Goal: Information Seeking & Learning: Learn about a topic

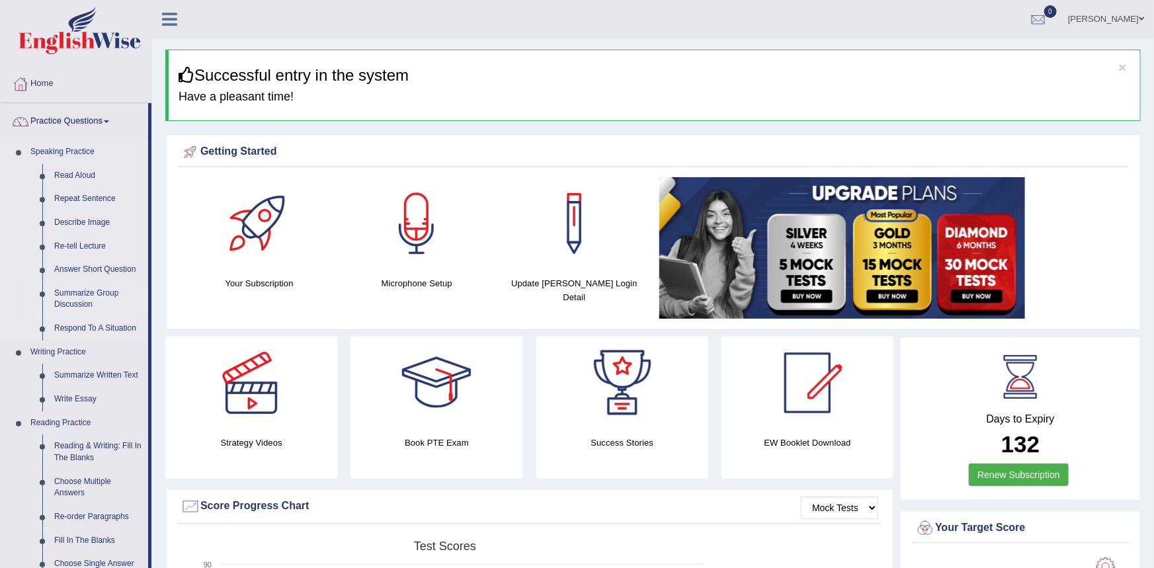
click at [86, 295] on link "Summarize Group Discussion" at bounding box center [98, 299] width 100 height 35
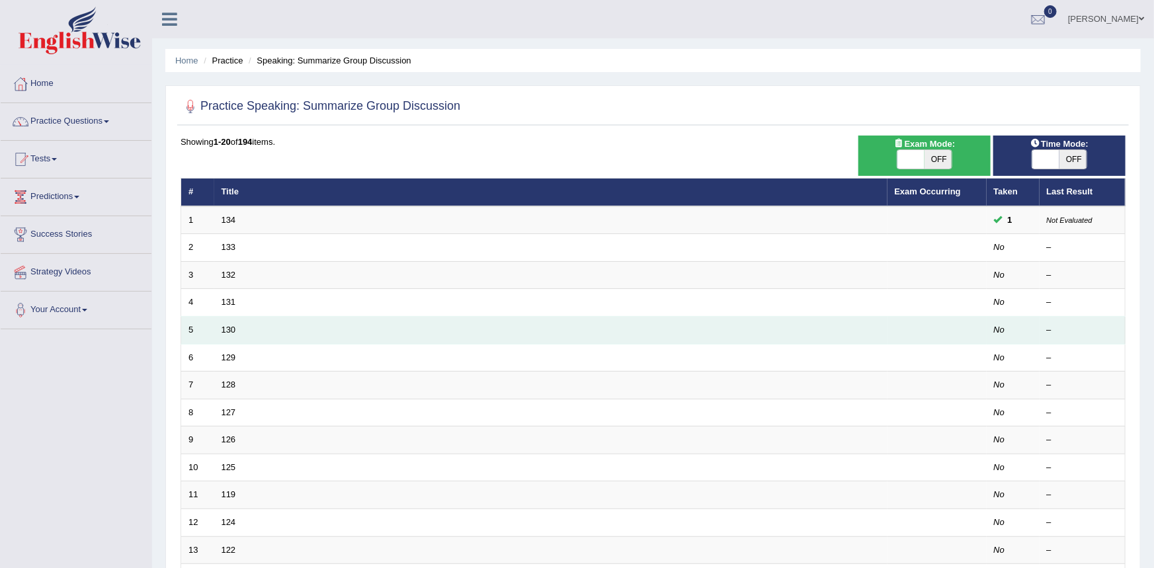
click at [248, 332] on td "130" at bounding box center [550, 331] width 673 height 28
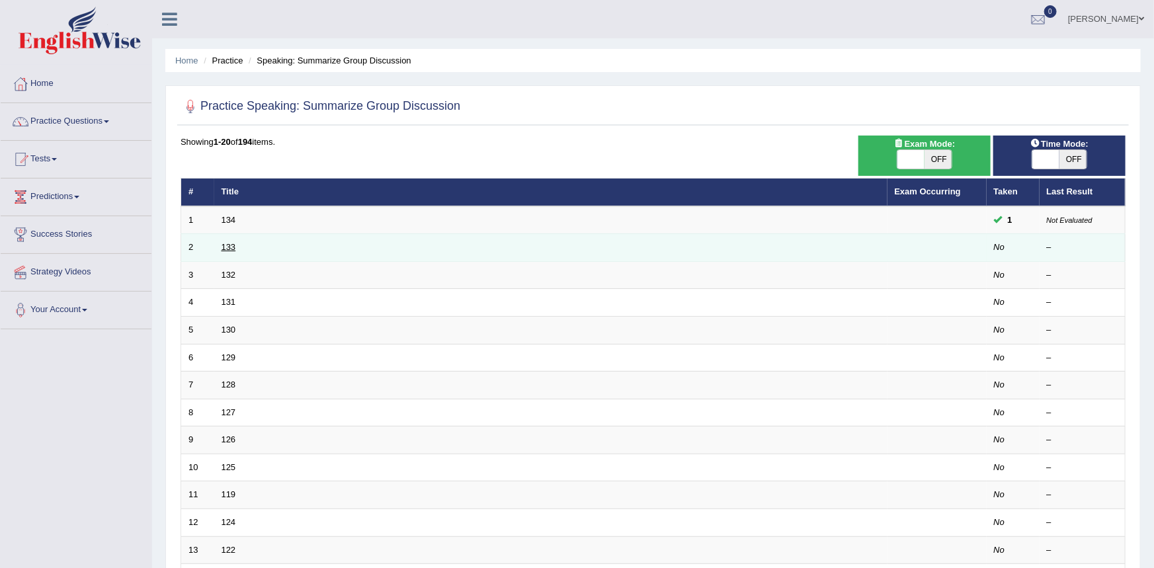
click at [231, 248] on link "133" at bounding box center [228, 247] width 15 height 10
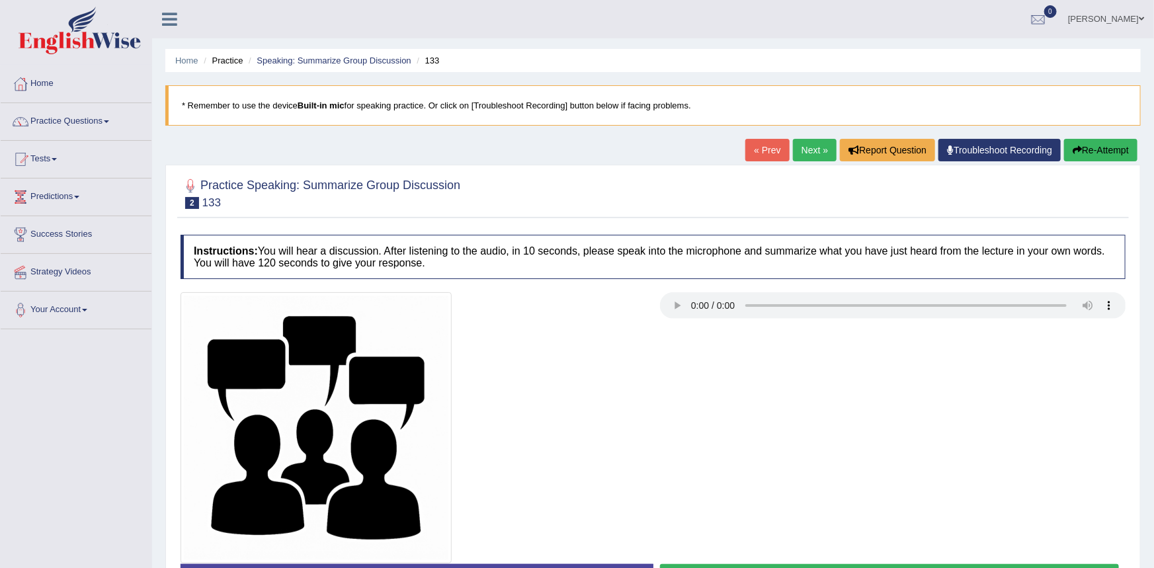
click at [811, 154] on link "Next »" at bounding box center [815, 150] width 44 height 22
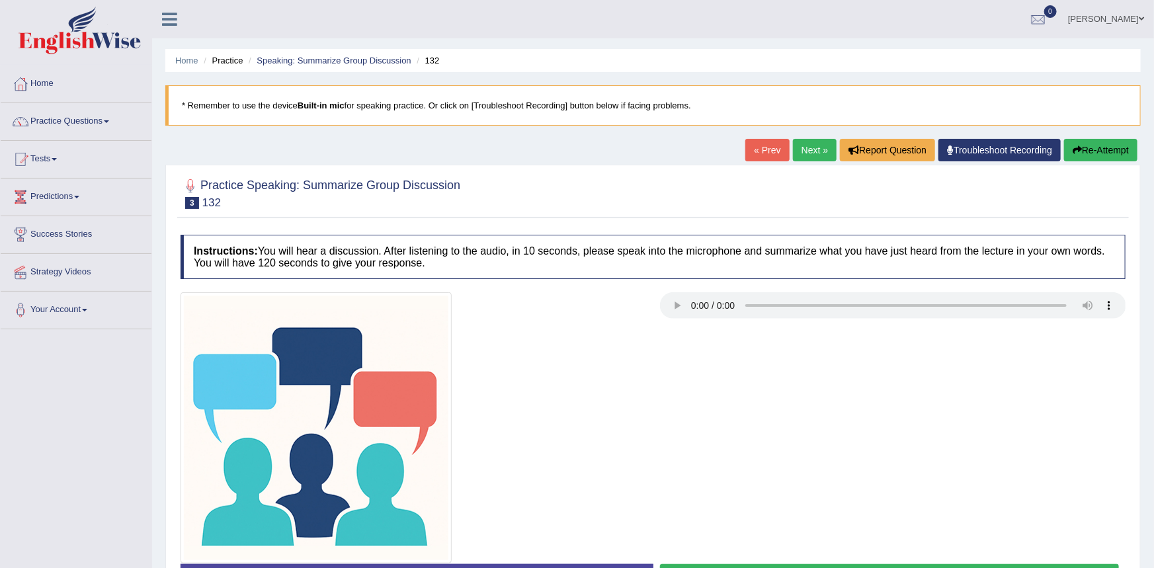
click at [813, 157] on link "Next »" at bounding box center [815, 150] width 44 height 22
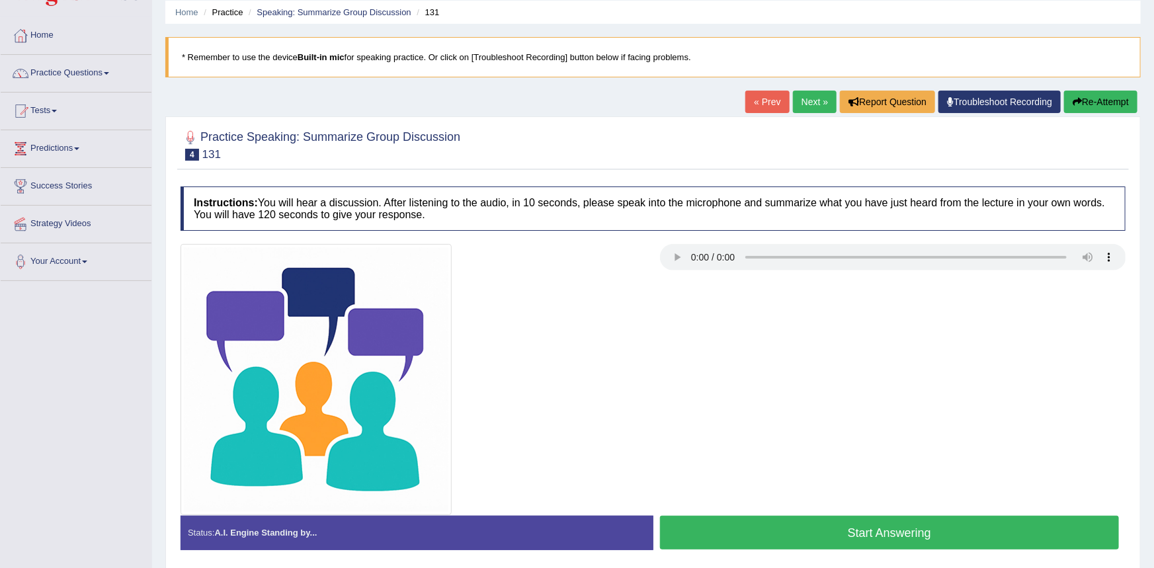
scroll to position [126, 0]
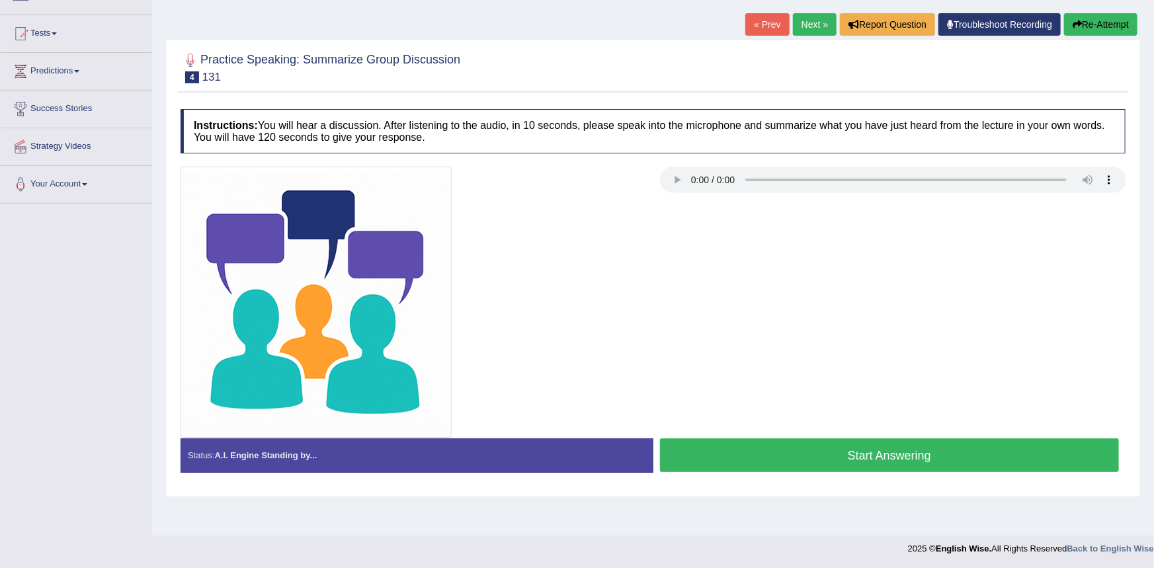
click at [826, 457] on button "Start Answering" at bounding box center [889, 455] width 459 height 34
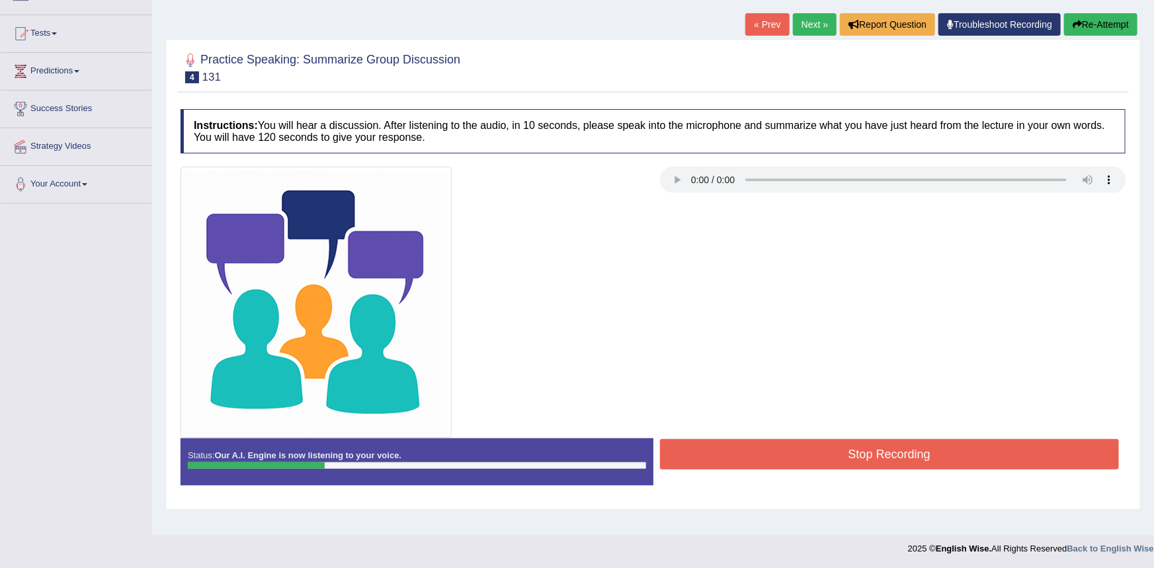
click at [782, 462] on button "Stop Recording" at bounding box center [889, 454] width 459 height 30
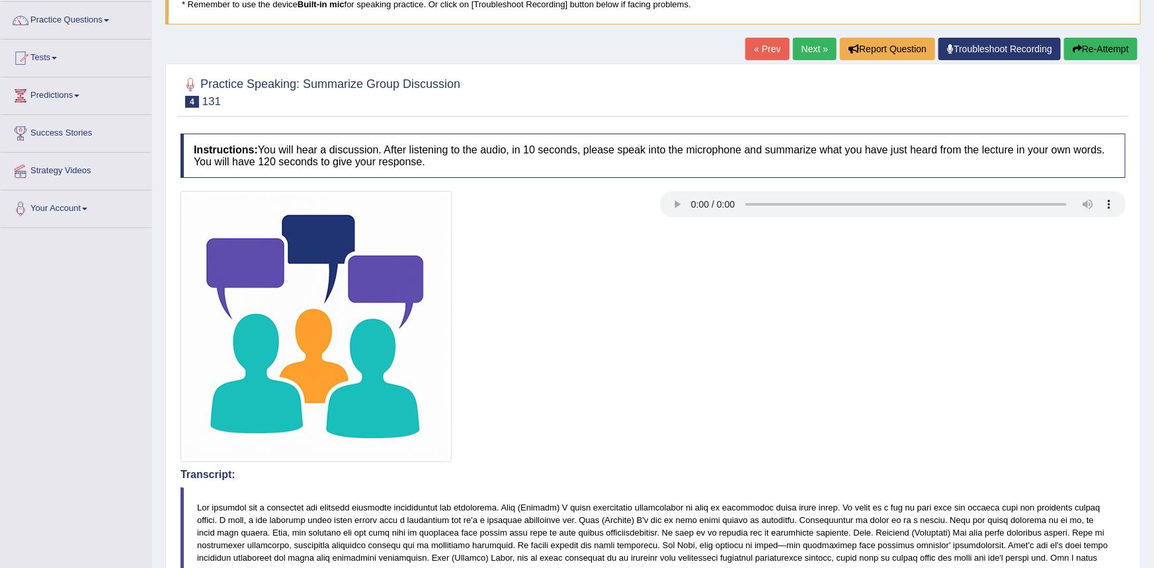
scroll to position [63, 0]
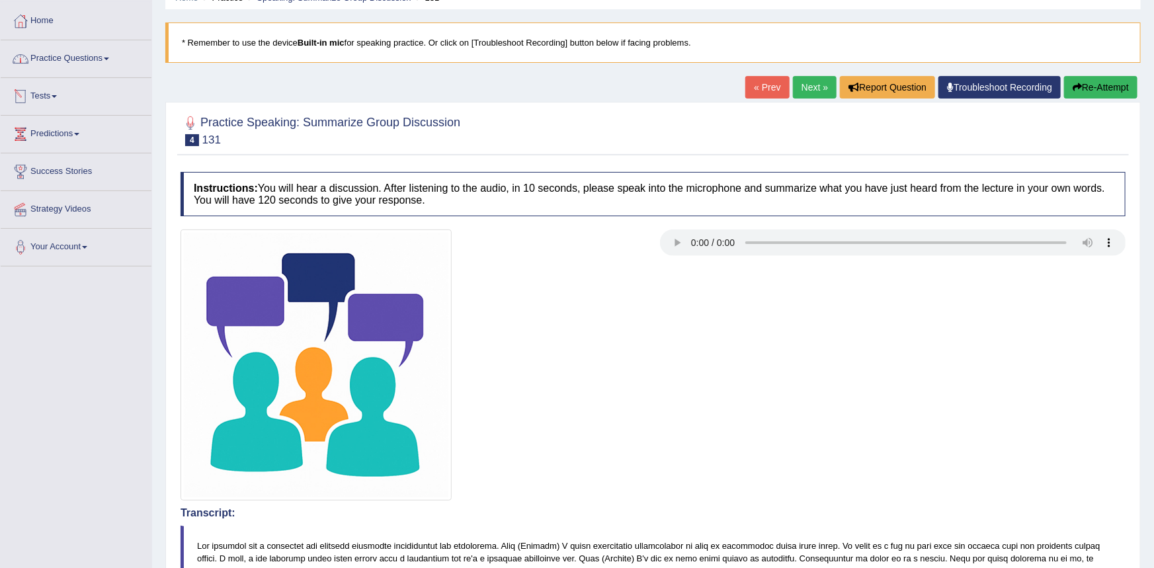
click at [90, 57] on link "Practice Questions" at bounding box center [76, 56] width 151 height 33
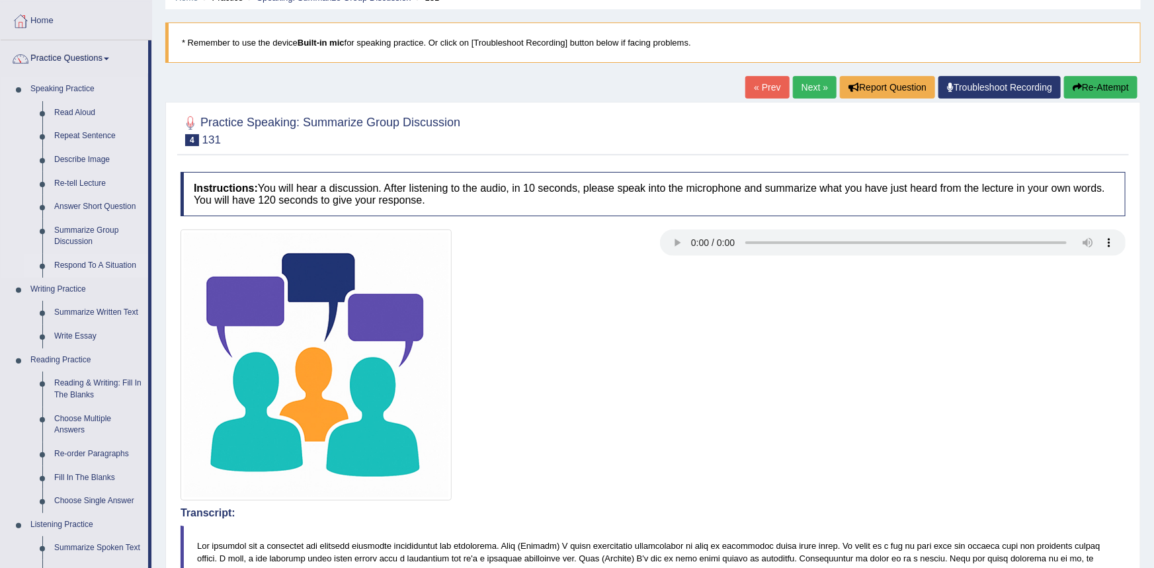
click at [89, 266] on link "Respond To A Situation" at bounding box center [98, 266] width 100 height 24
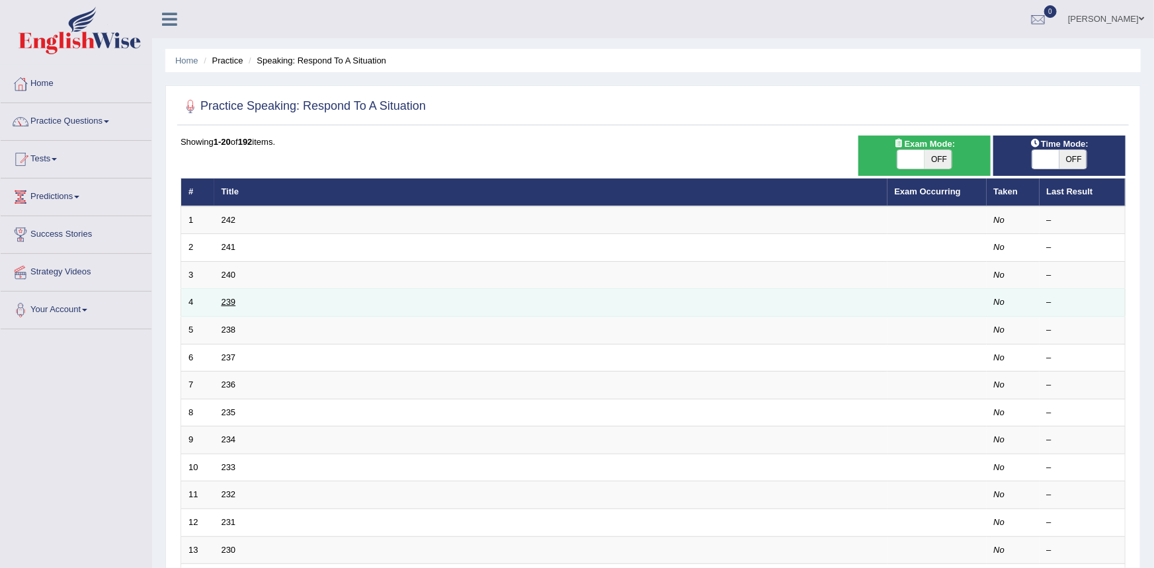
click at [233, 300] on link "239" at bounding box center [228, 302] width 15 height 10
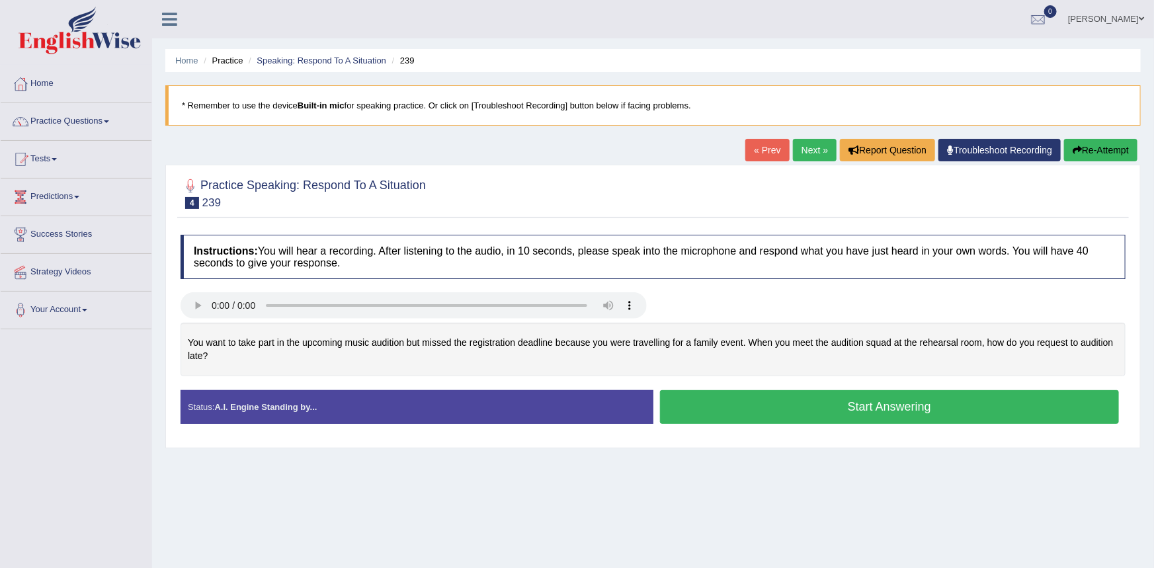
click at [817, 157] on link "Next »" at bounding box center [815, 150] width 44 height 22
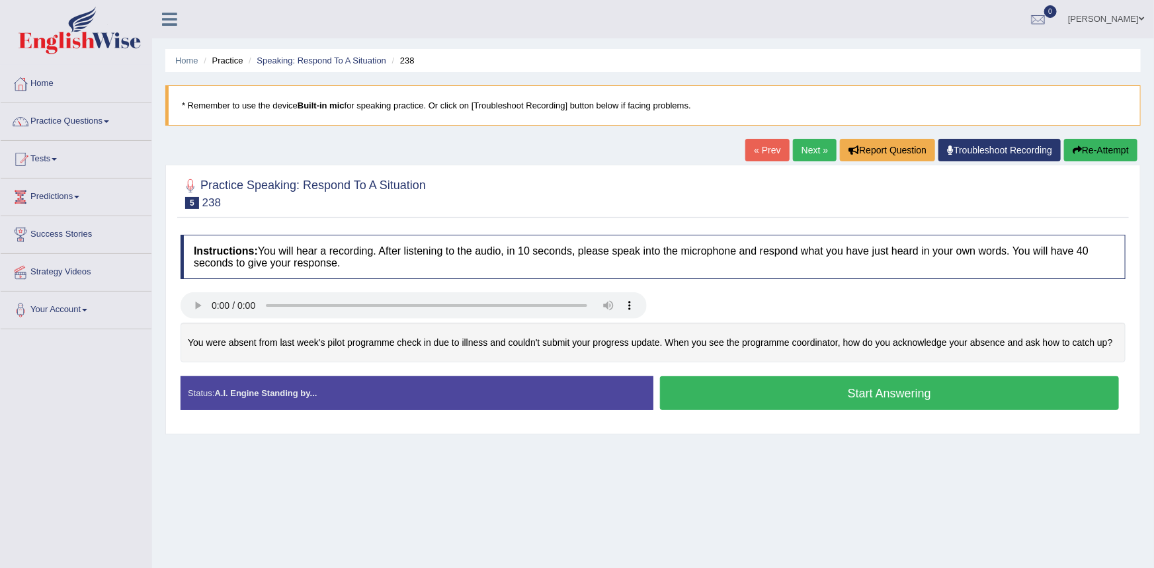
click at [815, 149] on link "Next »" at bounding box center [815, 150] width 44 height 22
click at [677, 397] on button "Start Answering" at bounding box center [889, 393] width 459 height 34
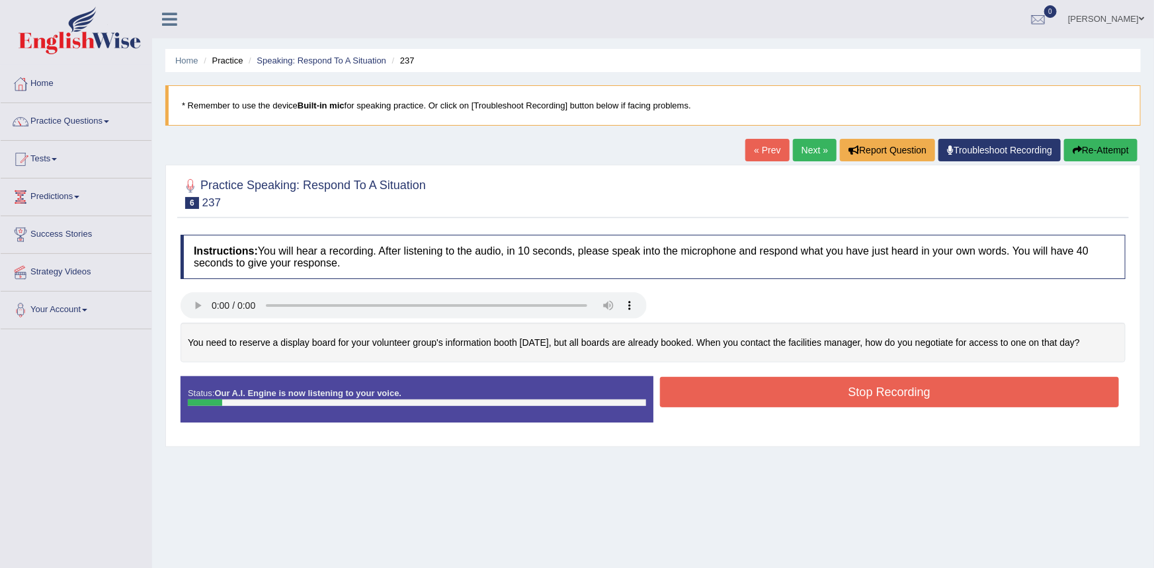
click at [680, 394] on button "Stop Recording" at bounding box center [889, 392] width 459 height 30
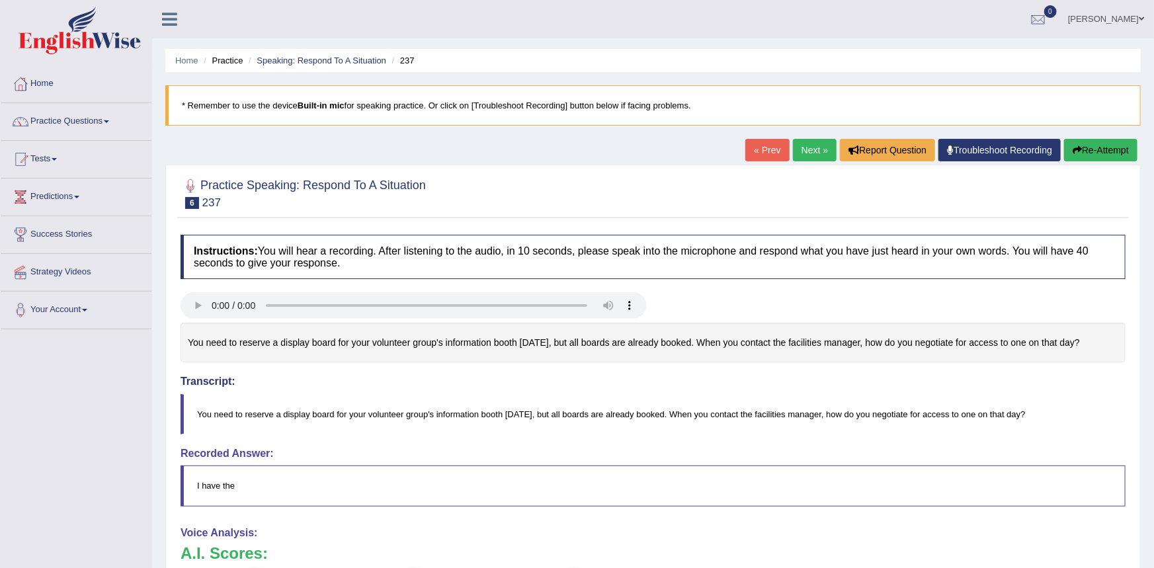
click at [1091, 157] on button "Re-Attempt" at bounding box center [1100, 150] width 73 height 22
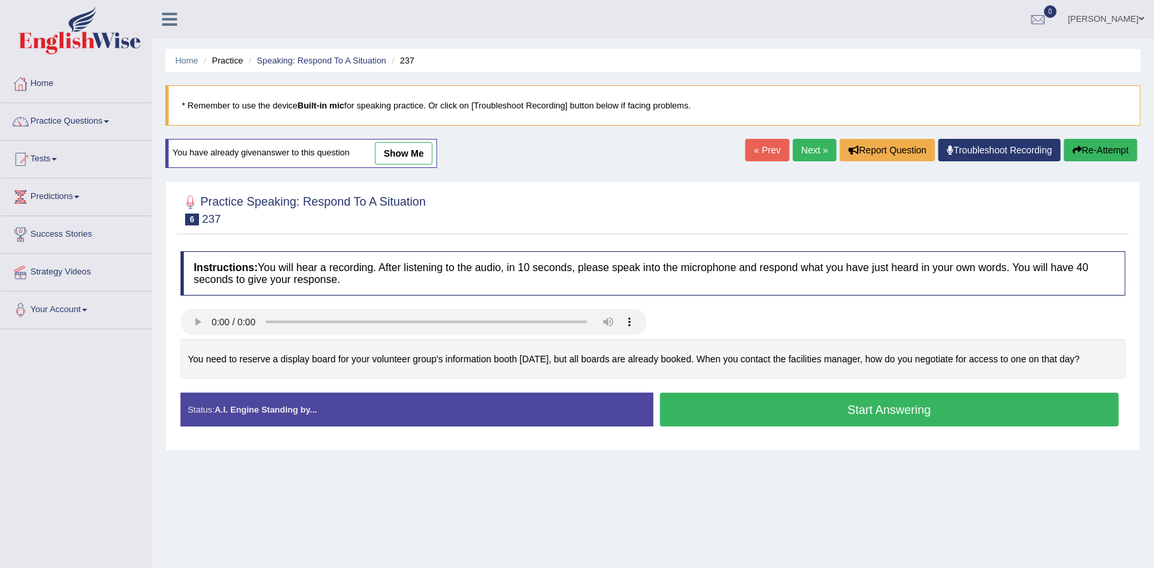
click at [782, 407] on button "Start Answering" at bounding box center [889, 410] width 459 height 34
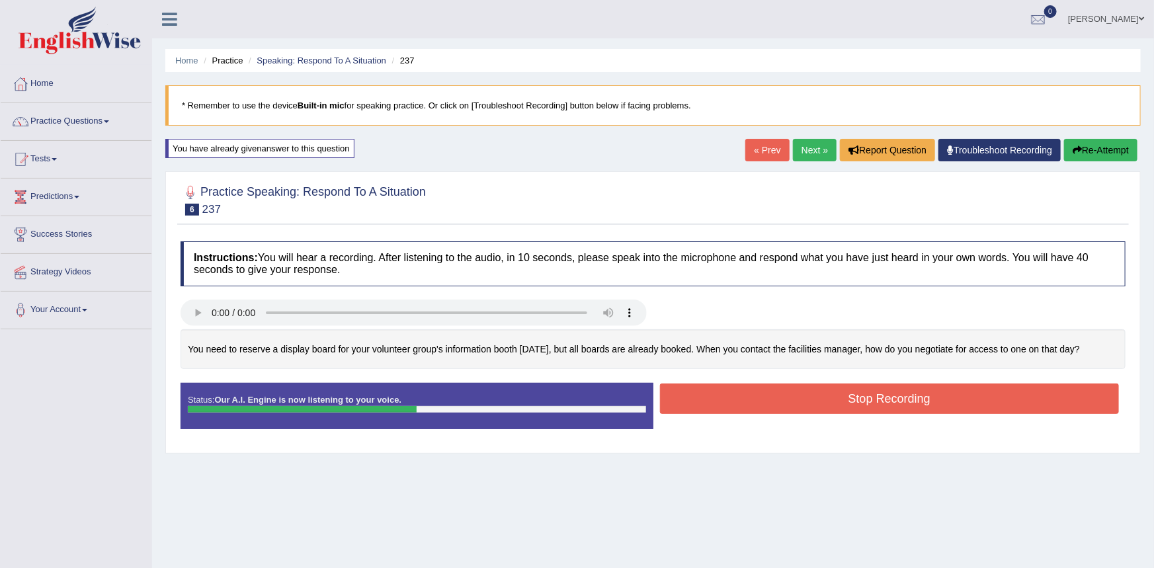
click at [783, 398] on button "Stop Recording" at bounding box center [889, 398] width 459 height 30
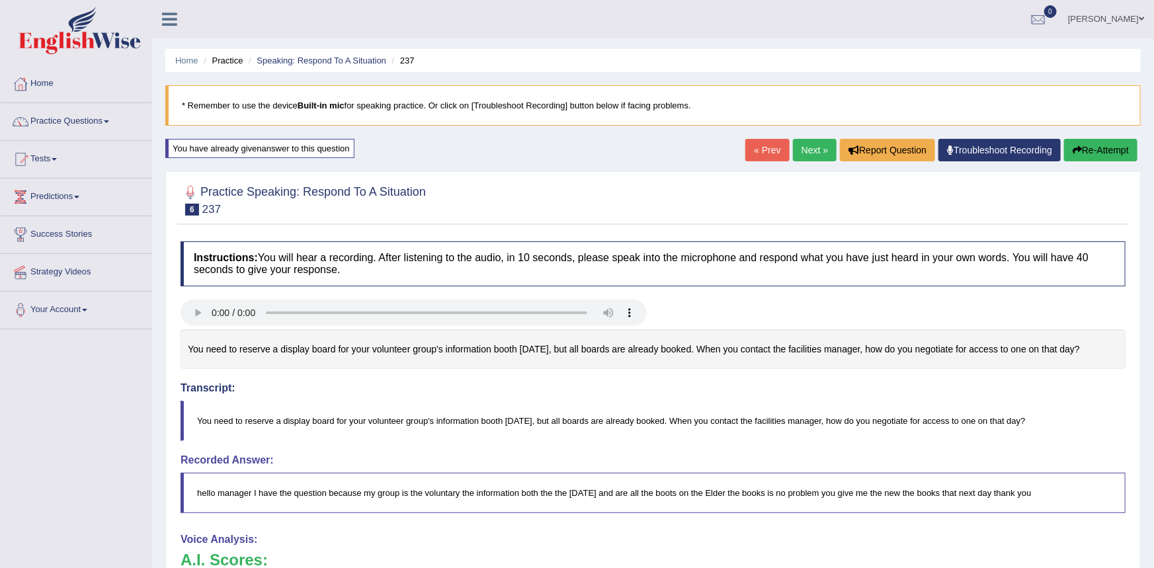
click at [823, 150] on link "Next »" at bounding box center [815, 150] width 44 height 22
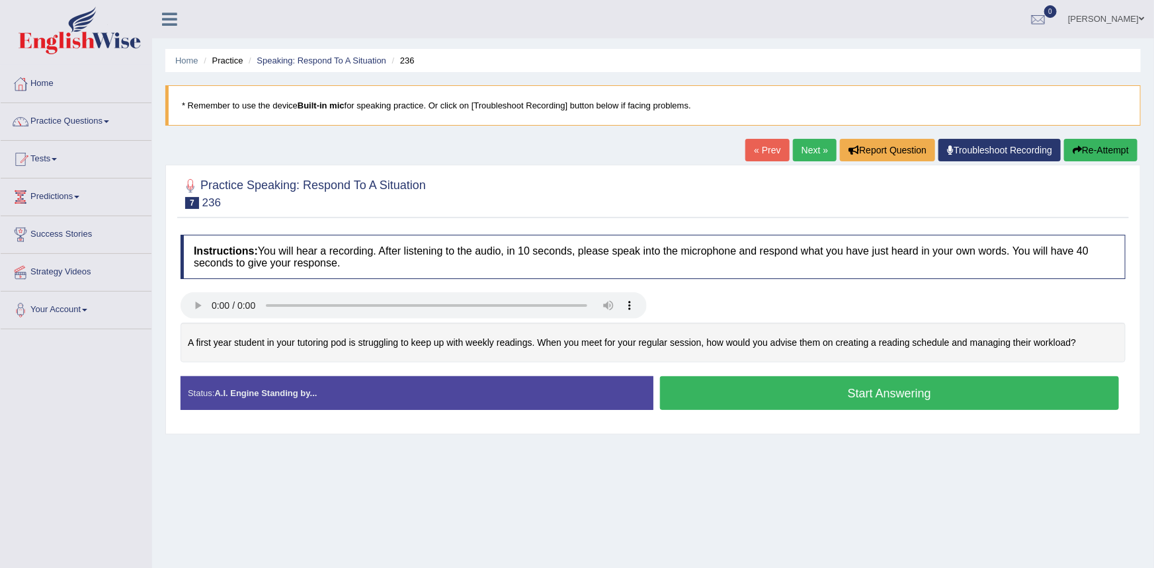
click at [805, 150] on link "Next »" at bounding box center [815, 150] width 44 height 22
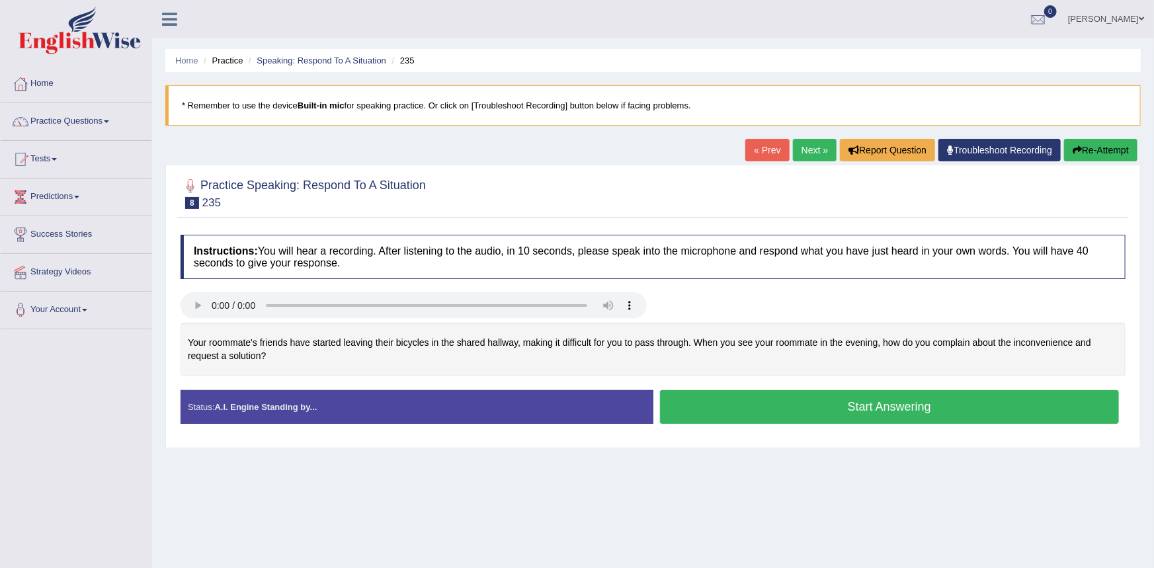
click at [810, 150] on link "Next »" at bounding box center [815, 150] width 44 height 22
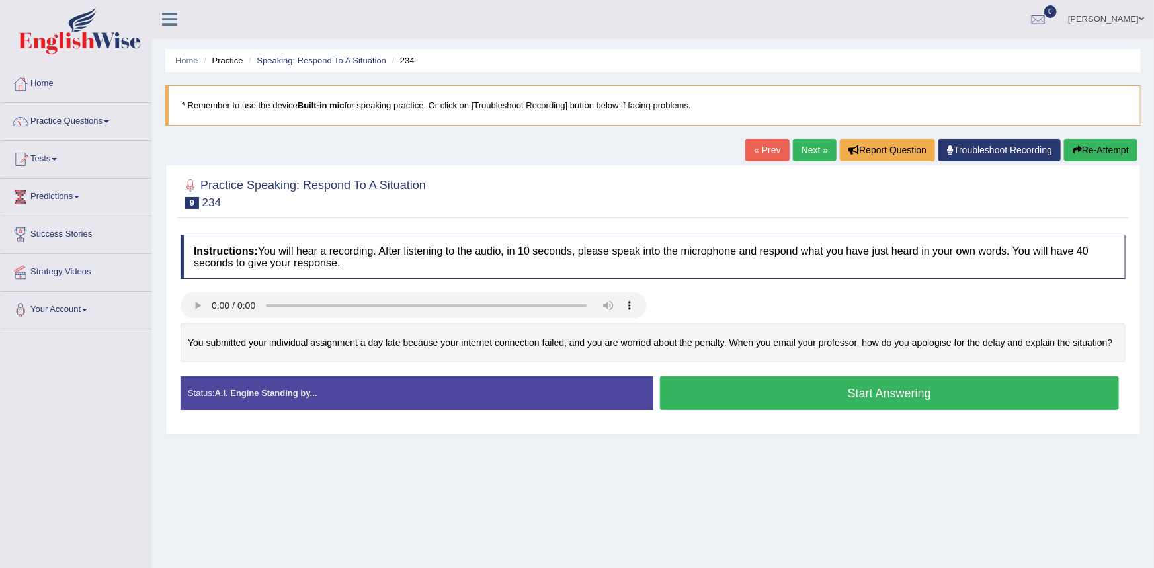
click at [705, 387] on button "Start Answering" at bounding box center [889, 393] width 459 height 34
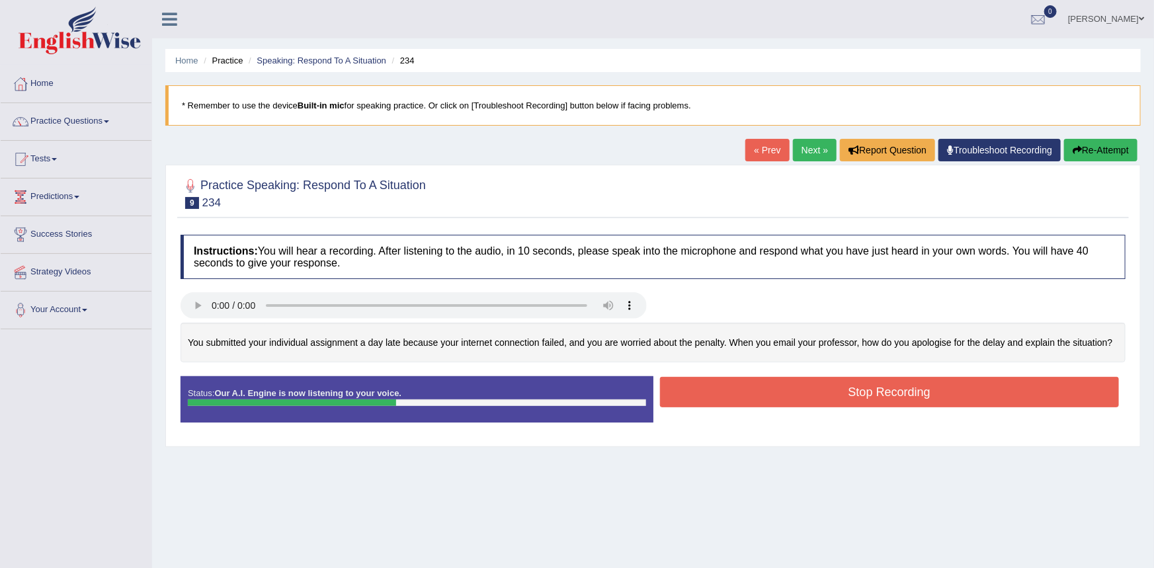
click at [704, 387] on button "Stop Recording" at bounding box center [889, 392] width 459 height 30
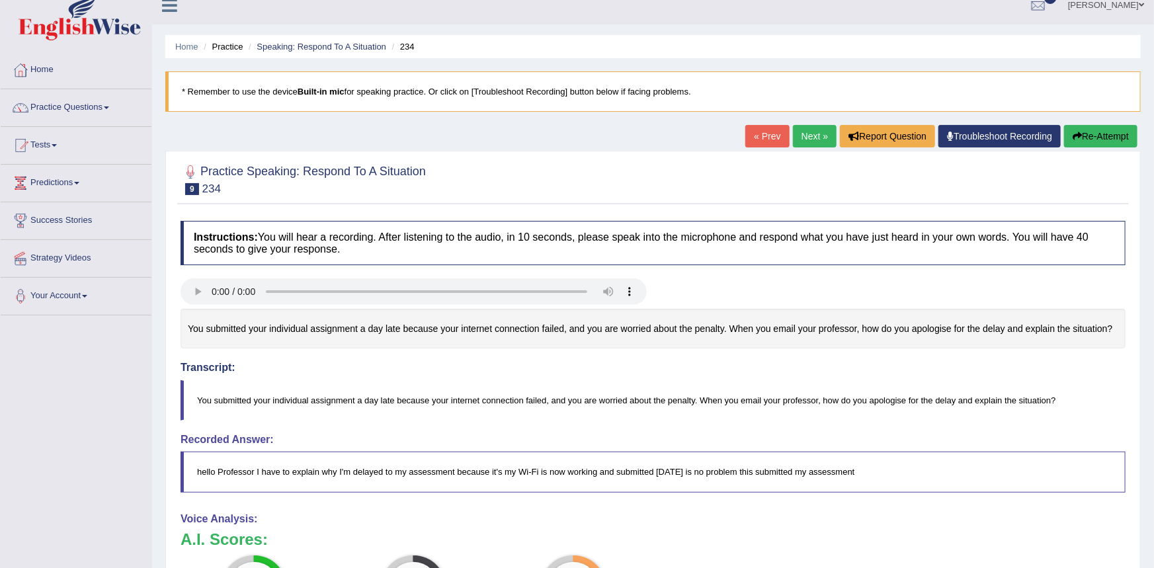
scroll to position [13, 0]
click at [1095, 135] on button "Re-Attempt" at bounding box center [1100, 137] width 73 height 22
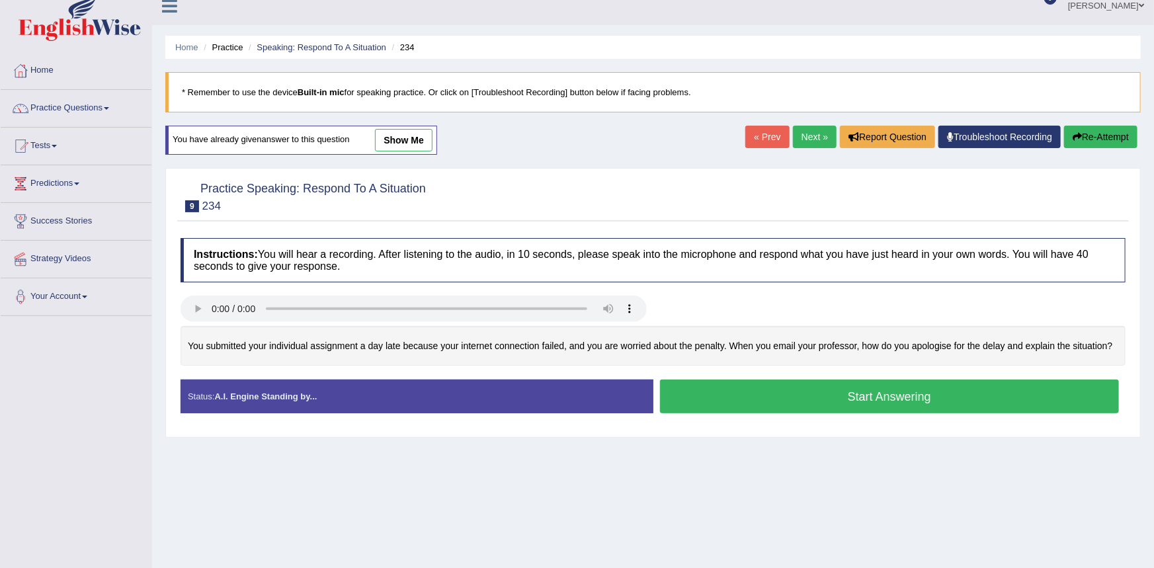
scroll to position [13, 0]
click at [702, 392] on button "Start Answering" at bounding box center [889, 396] width 459 height 34
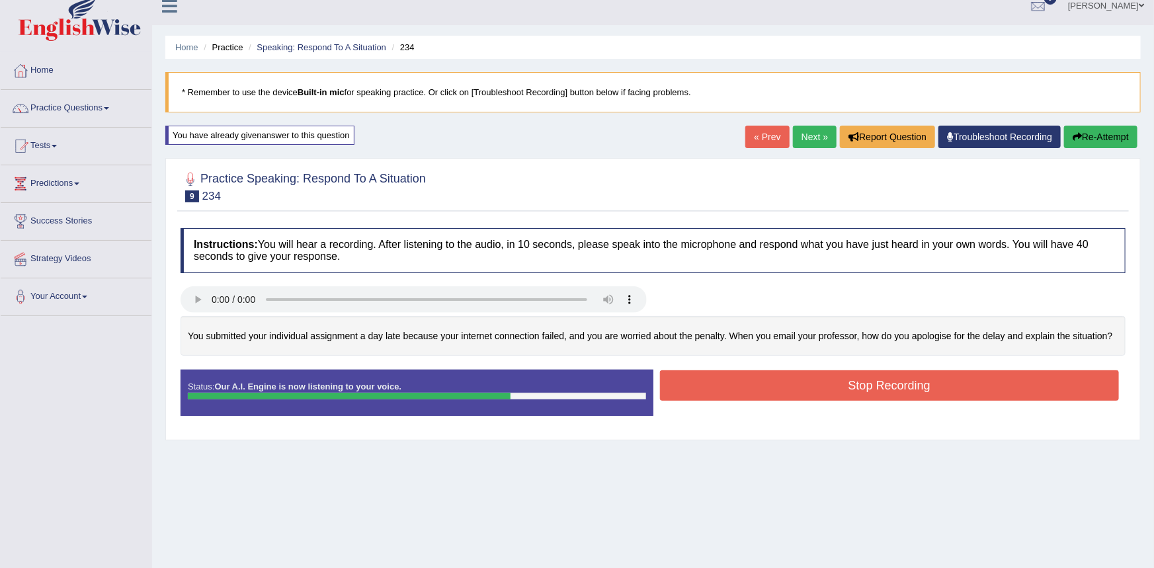
click at [702, 391] on button "Stop Recording" at bounding box center [889, 385] width 459 height 30
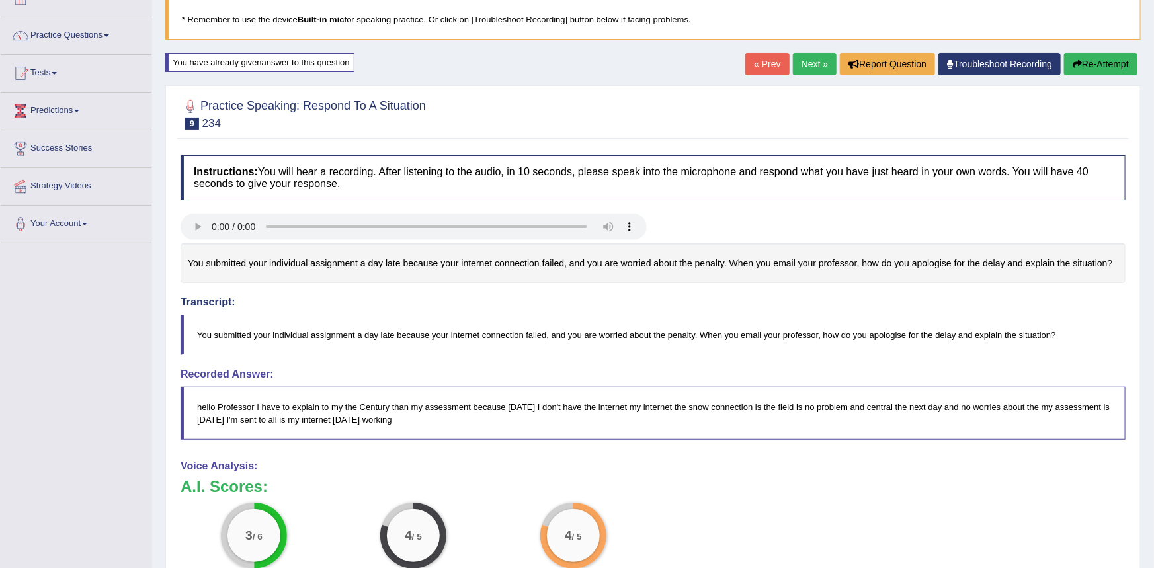
scroll to position [0, 0]
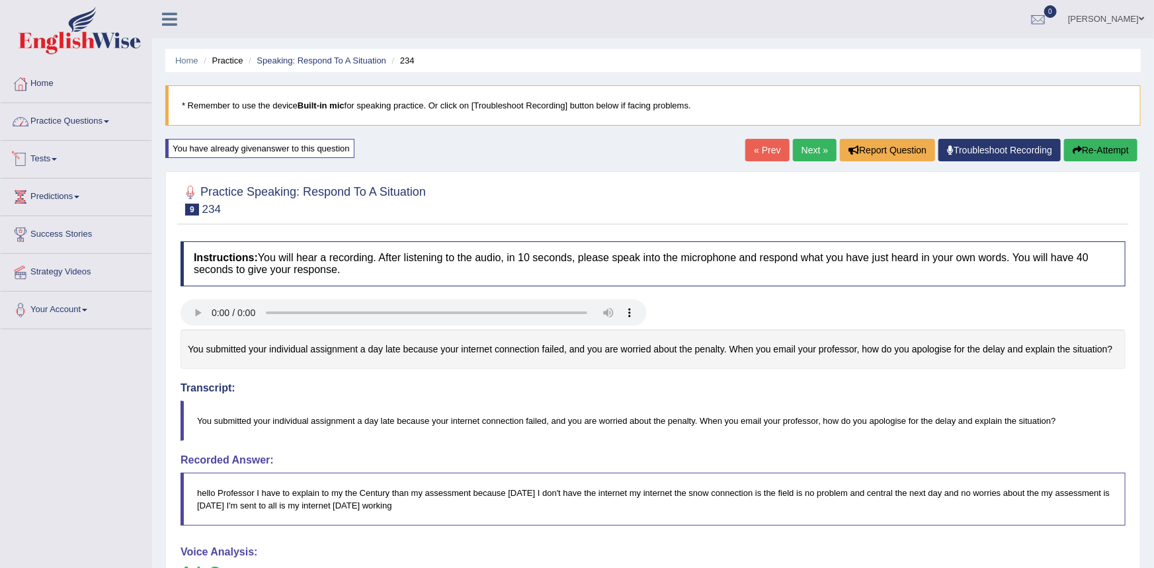
click at [114, 112] on link "Practice Questions" at bounding box center [76, 119] width 151 height 33
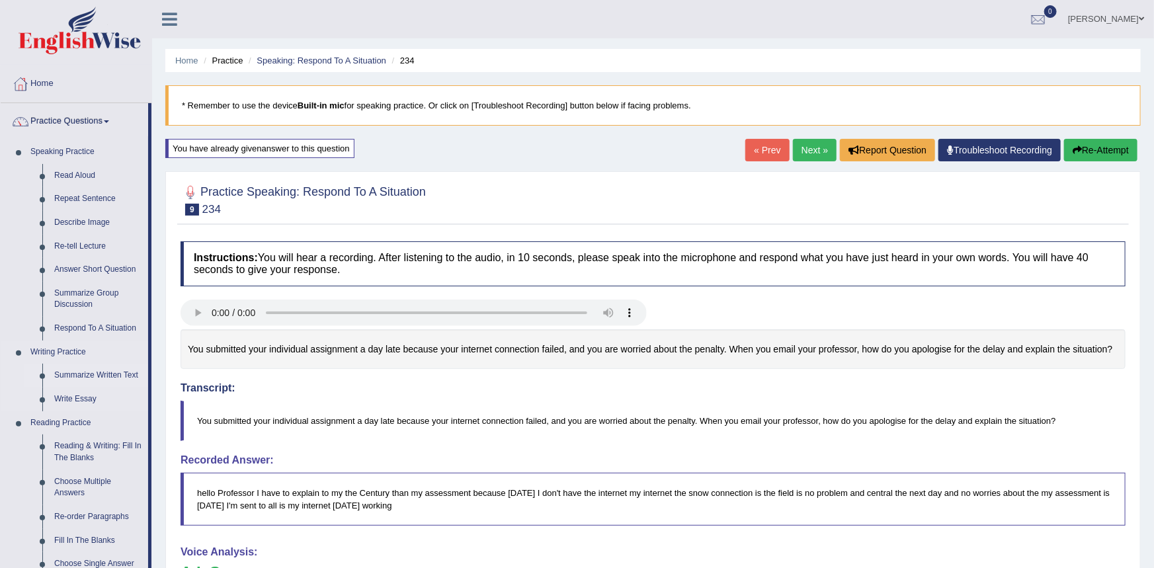
click at [91, 374] on link "Summarize Written Text" at bounding box center [98, 376] width 100 height 24
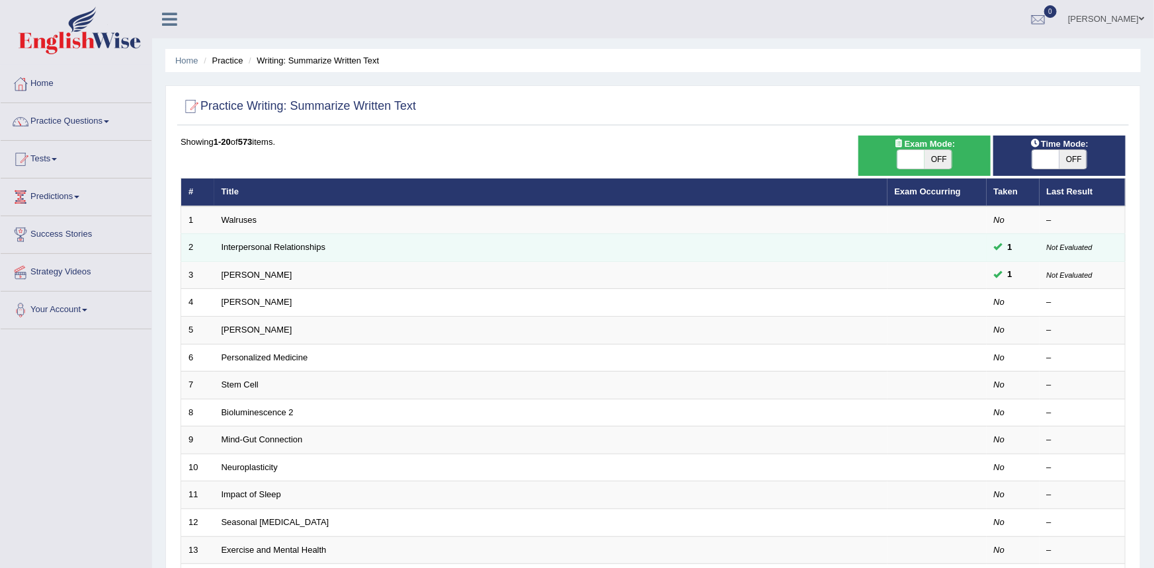
click at [332, 244] on td "Interpersonal Relationships" at bounding box center [550, 248] width 673 height 28
click at [315, 245] on link "Interpersonal Relationships" at bounding box center [273, 247] width 104 height 10
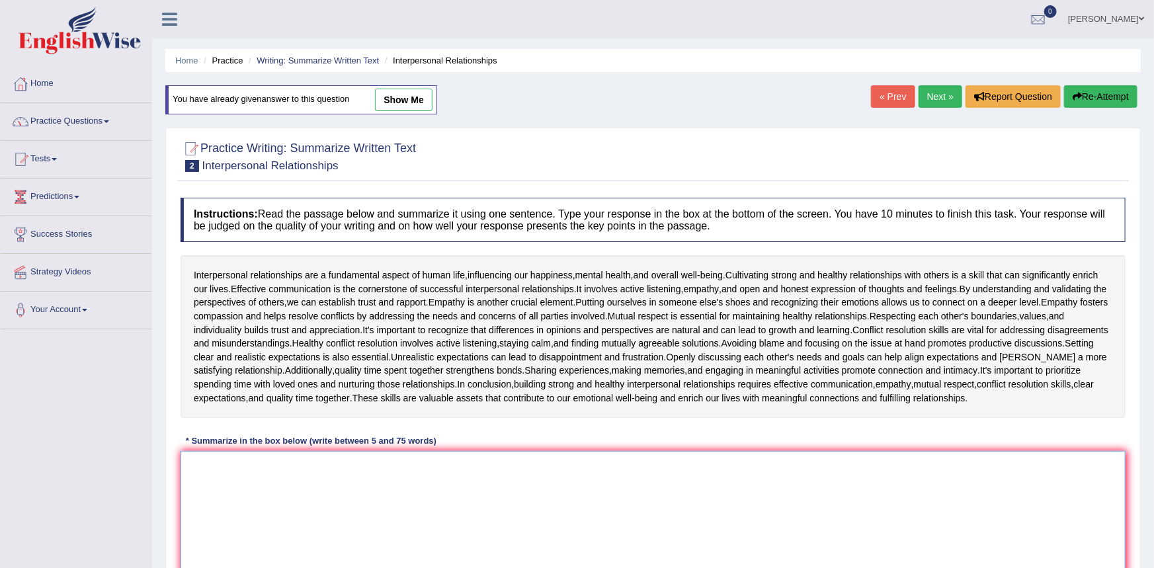
click at [282, 486] on textarea at bounding box center [652, 515] width 945 height 128
type textarea "furthermore moreover"
